Goal: Task Accomplishment & Management: Complete application form

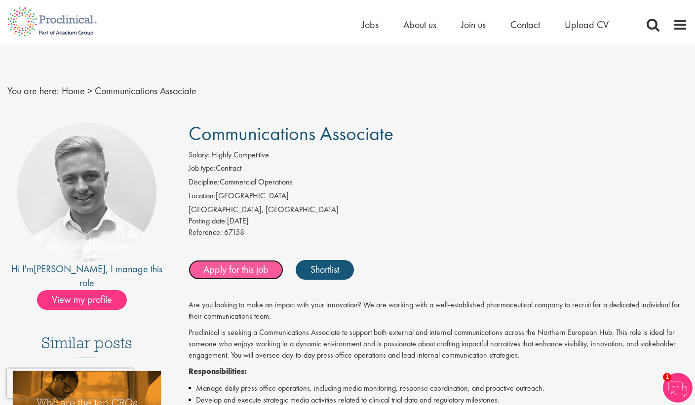
click at [222, 267] on link "Apply for this job" at bounding box center [236, 270] width 95 height 20
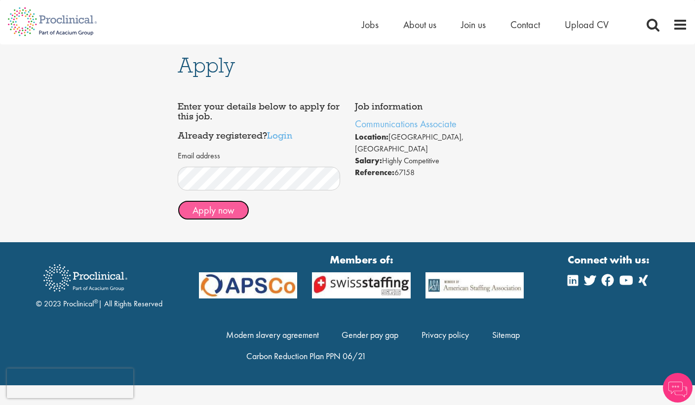
click at [239, 205] on button "Apply now" at bounding box center [214, 210] width 72 height 20
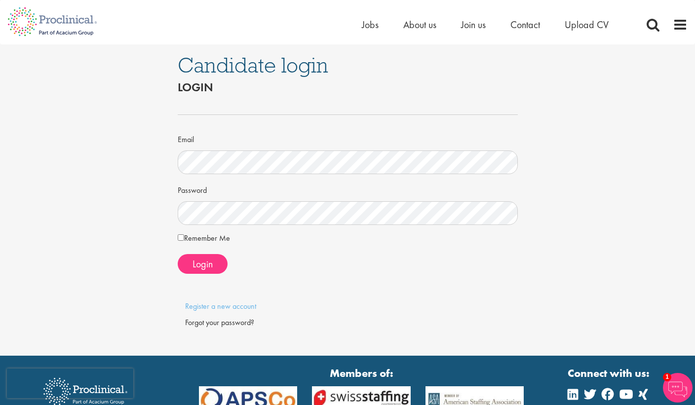
click at [210, 252] on form "Email Password Remember Me Login" at bounding box center [347, 186] width 325 height 175
click at [210, 264] on span "Login" at bounding box center [203, 264] width 20 height 13
